Goal: Check status

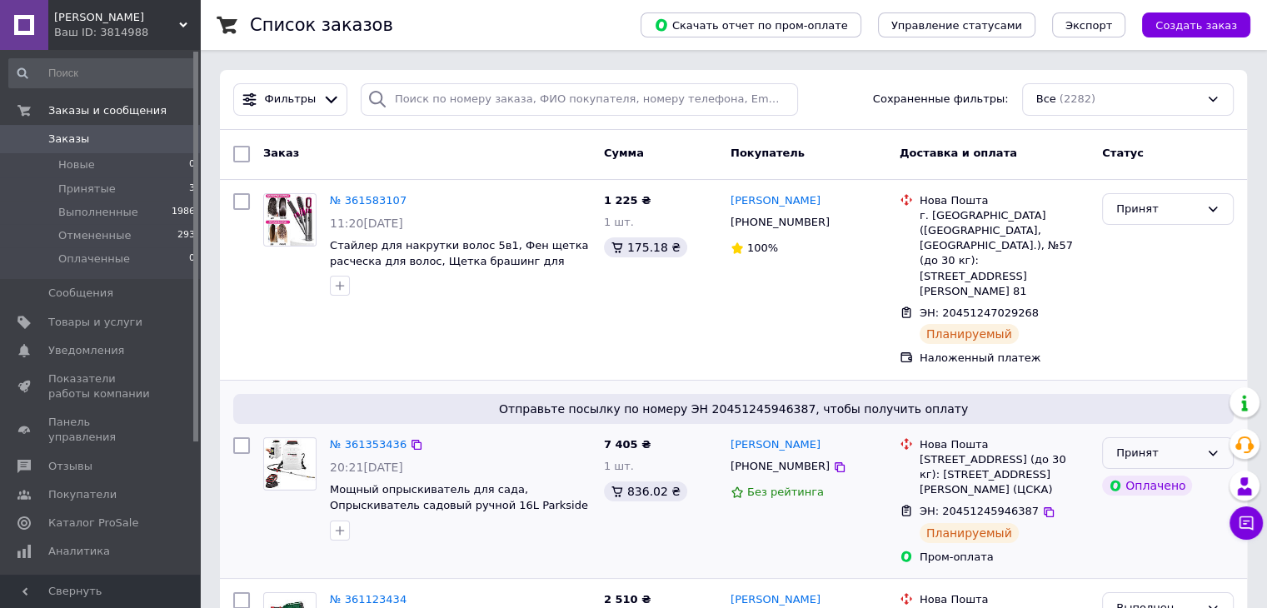
click at [1139, 445] on div "Принят" at bounding box center [1157, 453] width 83 height 17
click at [1135, 472] on li "Выполнен" at bounding box center [1168, 487] width 130 height 31
